Goal: Task Accomplishment & Management: Use online tool/utility

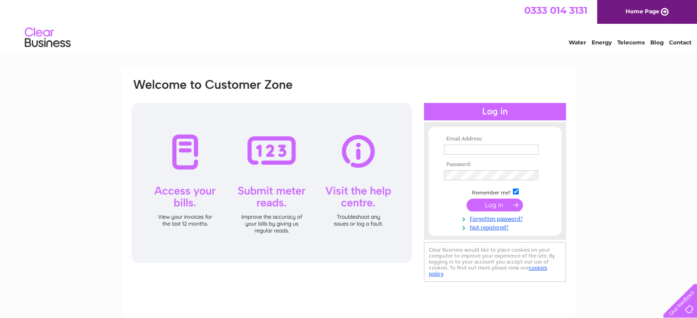
type input "[EMAIL_ADDRESS][DOMAIN_NAME]"
click at [485, 205] on input "submit" at bounding box center [494, 205] width 56 height 13
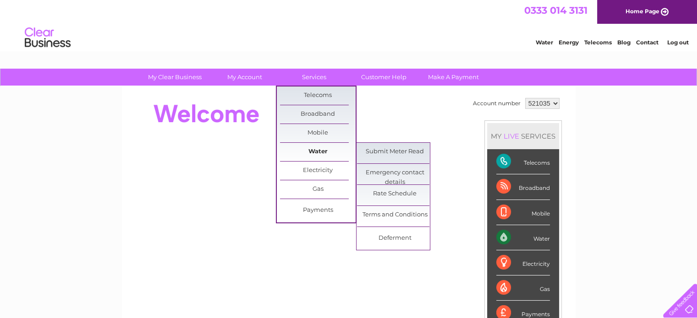
click at [327, 153] on link "Water" at bounding box center [318, 152] width 76 height 18
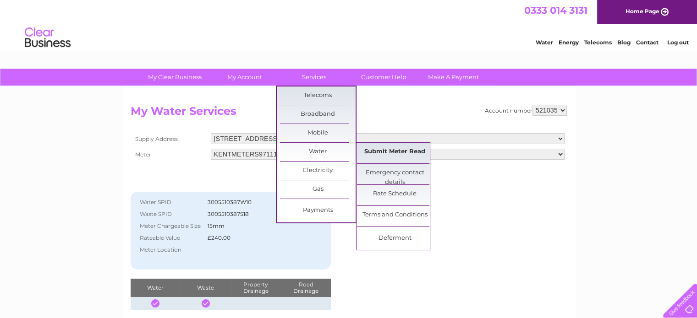
click at [378, 151] on link "Submit Meter Read" at bounding box center [395, 152] width 76 height 18
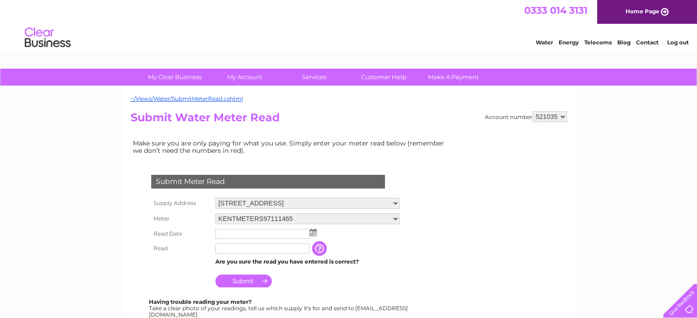
click at [312, 233] on img at bounding box center [313, 232] width 7 height 7
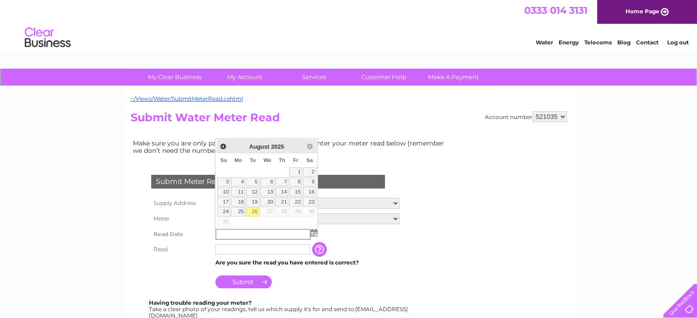
click at [256, 210] on link "26" at bounding box center [252, 211] width 13 height 9
type input "2025/08/26"
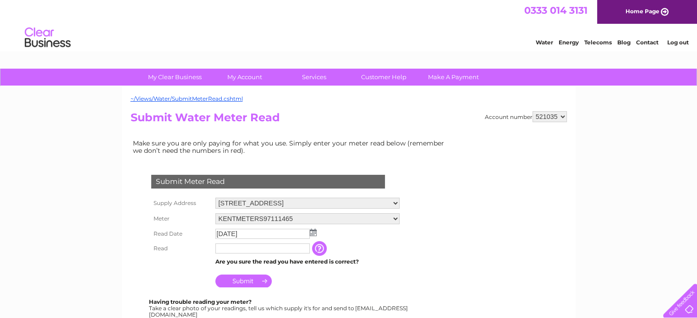
click at [242, 249] on input "text" at bounding box center [262, 249] width 94 height 10
type input "2716"
click at [243, 283] on input "Submit" at bounding box center [243, 281] width 56 height 13
